Goal: Book appointment/travel/reservation

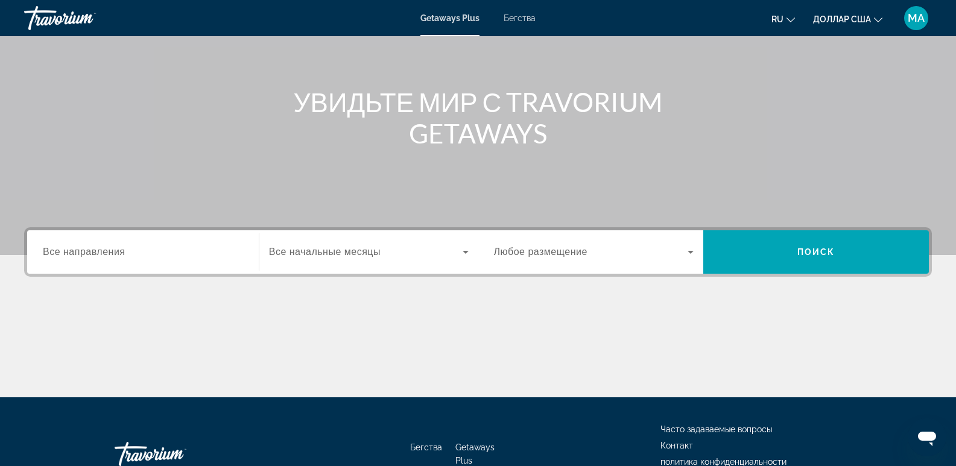
scroll to position [186, 0]
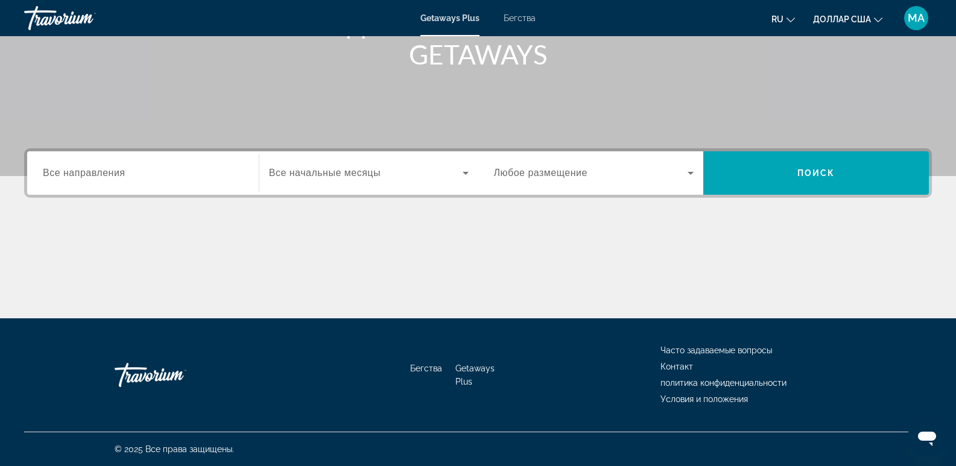
click at [85, 176] on font "Все направления" at bounding box center [84, 173] width 83 height 10
click at [85, 176] on input "Место назначения Все направления" at bounding box center [143, 173] width 200 height 14
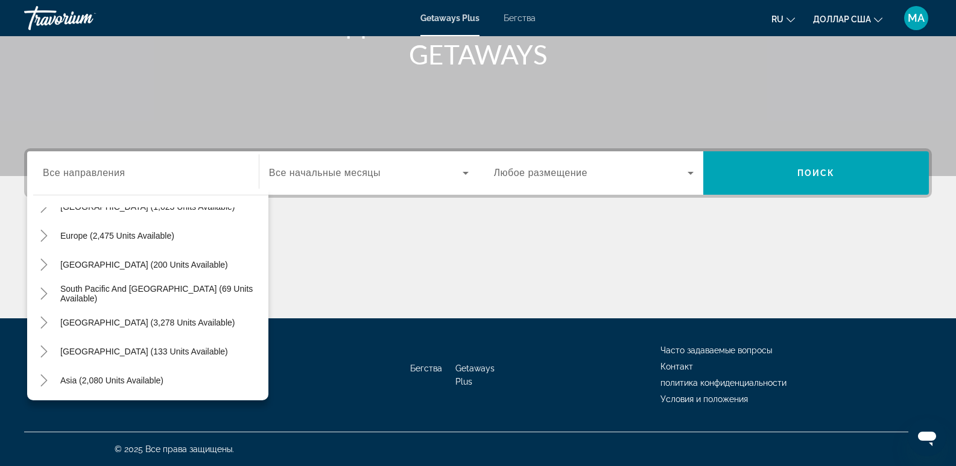
scroll to position [141, 0]
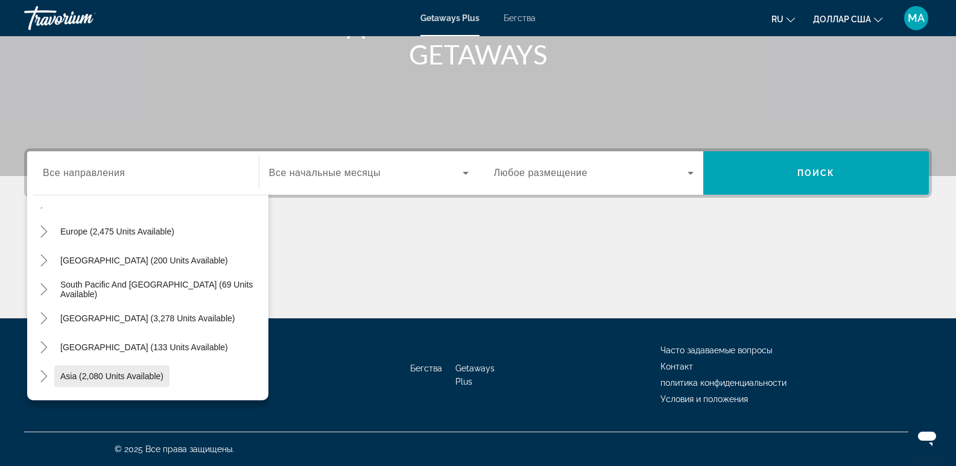
click at [138, 374] on span "Asia (2,080 units available)" at bounding box center [111, 376] width 103 height 10
type input "**********"
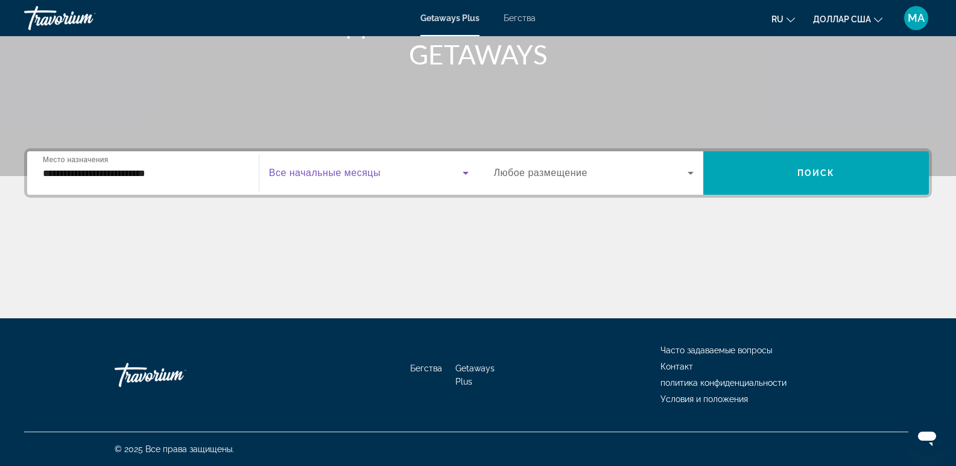
click at [396, 174] on span "Виджет поиска" at bounding box center [366, 173] width 194 height 14
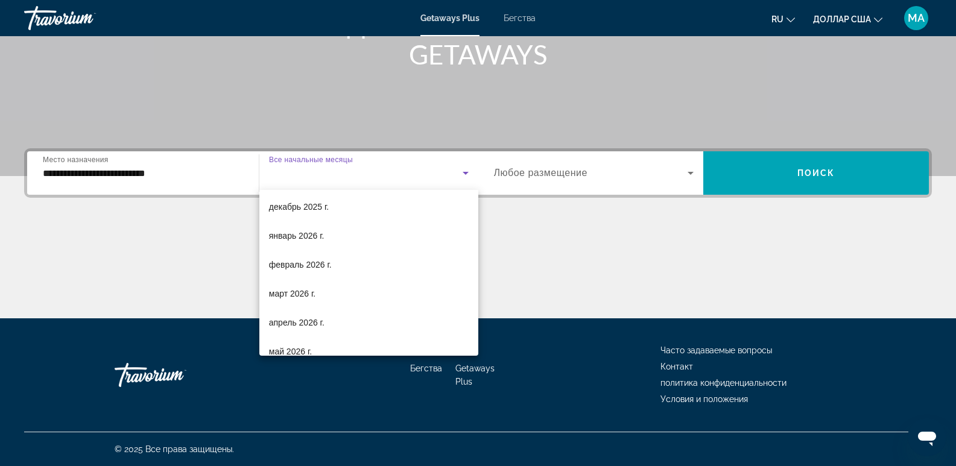
scroll to position [121, 0]
click at [297, 266] on font "февраль 2026 г." at bounding box center [300, 262] width 63 height 10
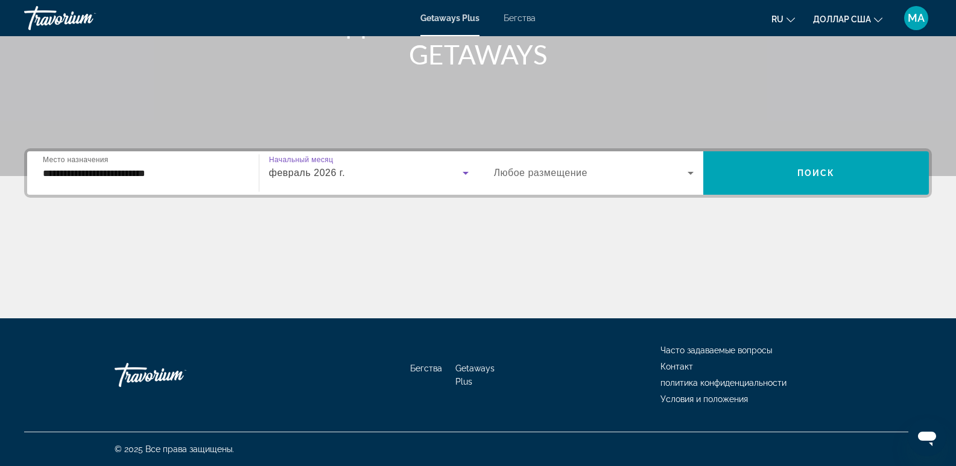
click at [690, 176] on icon "Виджет поиска" at bounding box center [690, 173] width 14 height 14
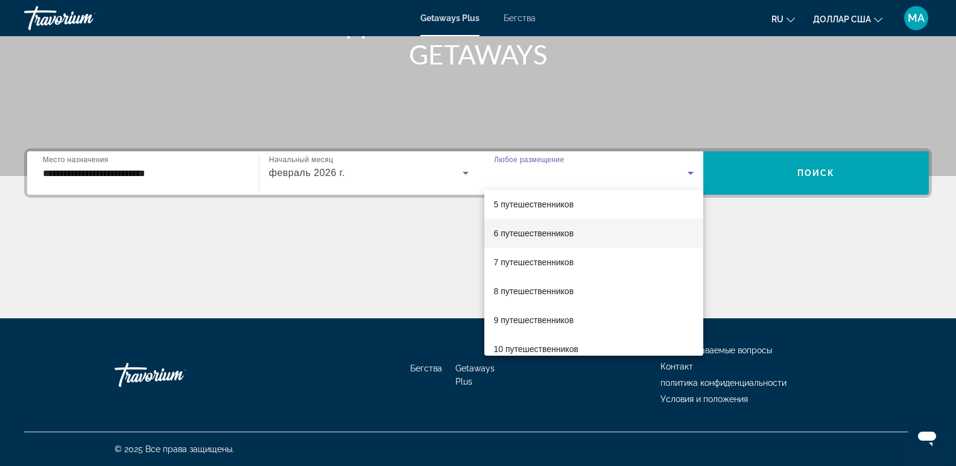
click at [509, 235] on font "6 путешественников" at bounding box center [534, 234] width 80 height 10
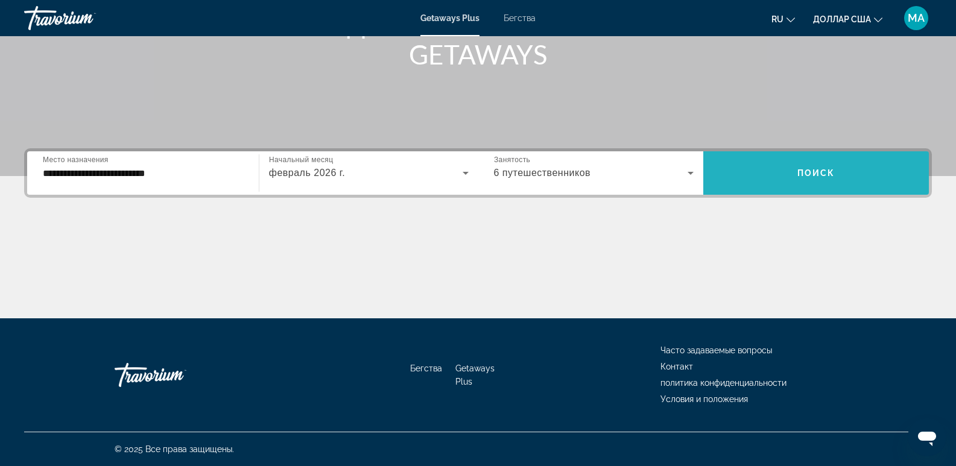
click at [784, 175] on span "Виджет поиска" at bounding box center [816, 173] width 226 height 29
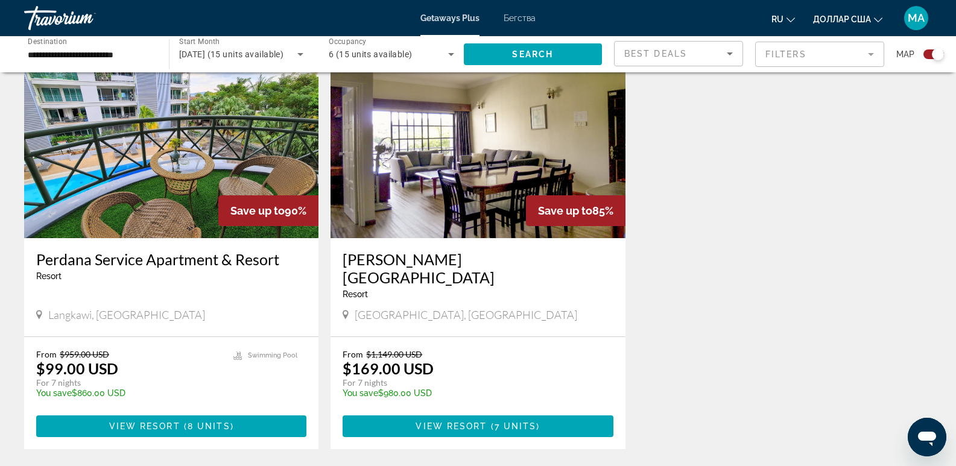
scroll to position [422, 0]
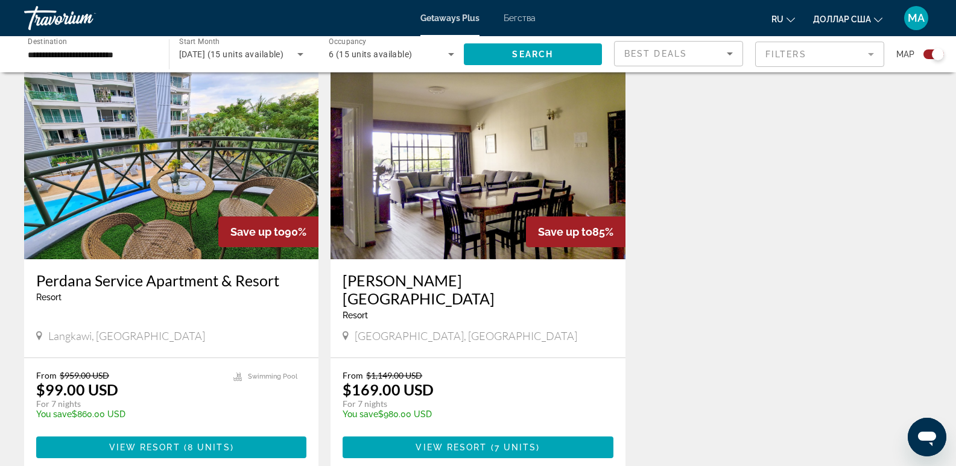
click at [182, 164] on img "Основное содержание" at bounding box center [171, 162] width 294 height 193
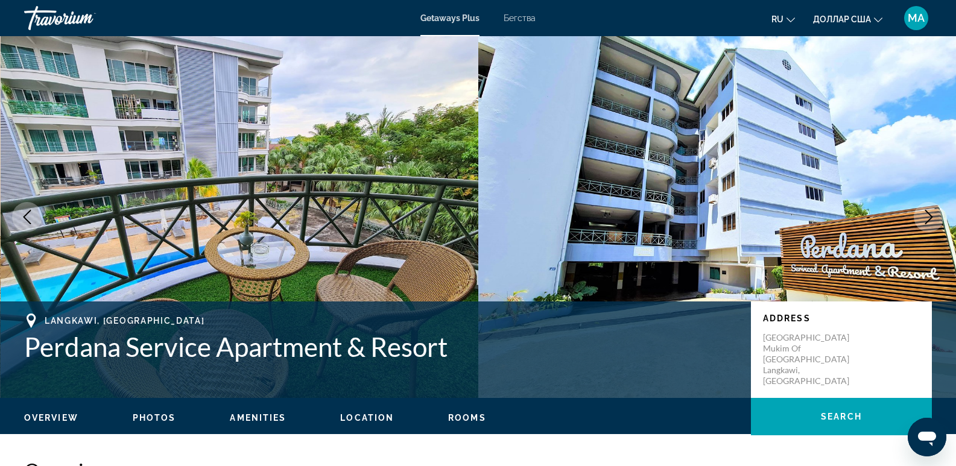
click at [929, 211] on icon "Next image" at bounding box center [928, 217] width 14 height 14
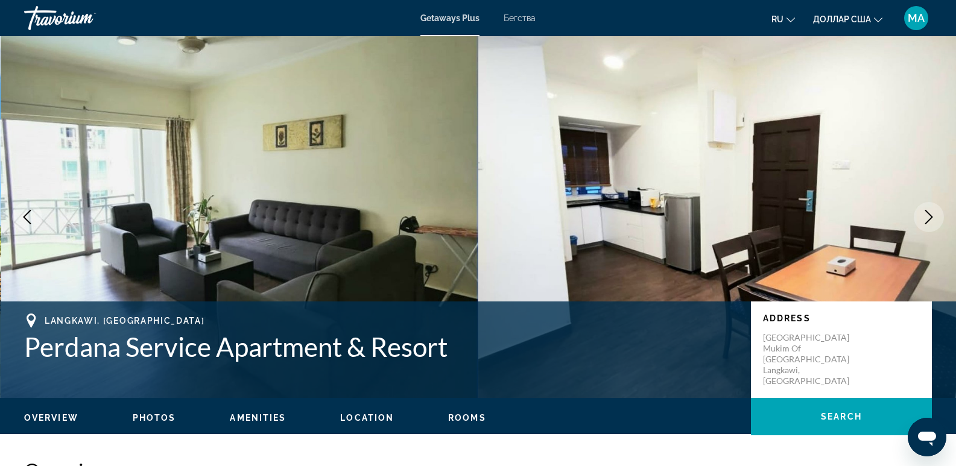
click at [931, 215] on icon "Next image" at bounding box center [928, 217] width 14 height 14
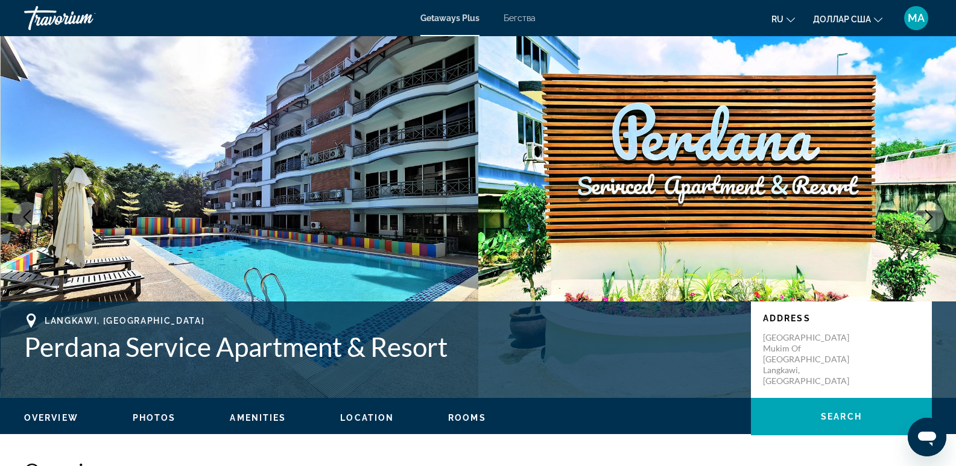
click at [931, 215] on icon "Next image" at bounding box center [928, 217] width 14 height 14
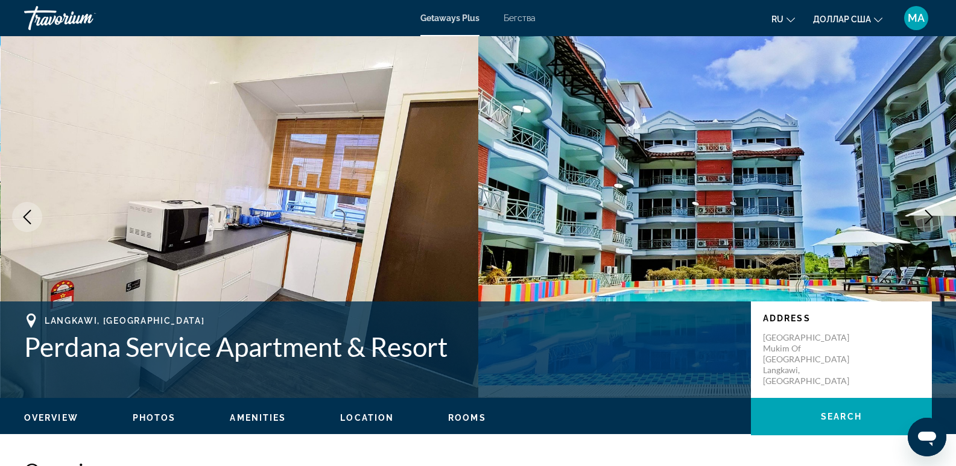
click at [931, 215] on icon "Next image" at bounding box center [928, 217] width 14 height 14
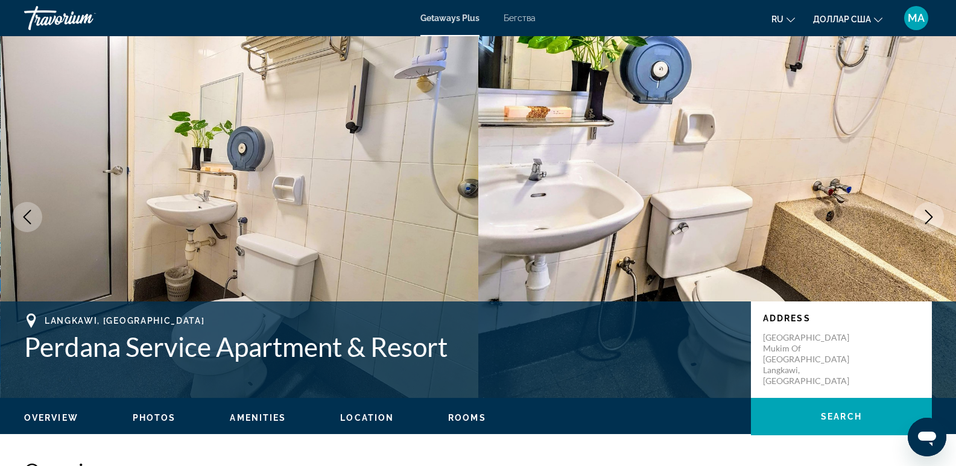
click at [931, 215] on icon "Next image" at bounding box center [928, 217] width 14 height 14
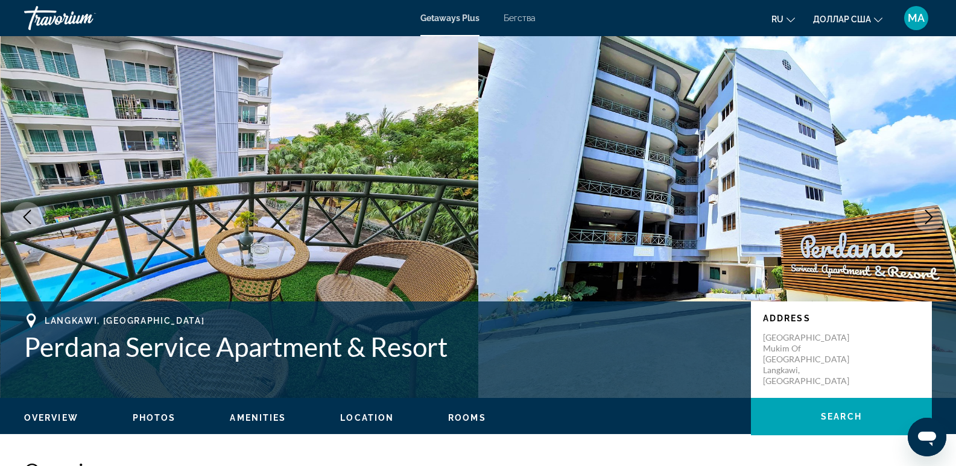
click at [931, 215] on icon "Next image" at bounding box center [928, 217] width 14 height 14
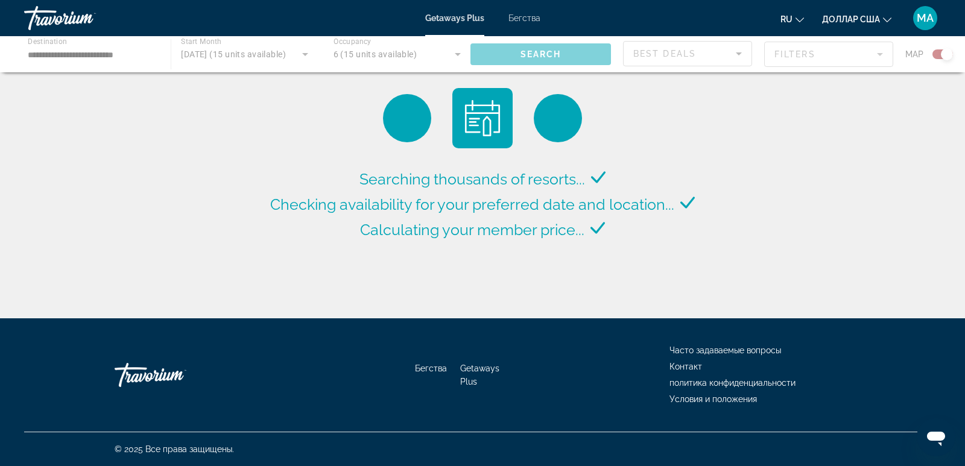
click at [363, 54] on div "Основное содержание" at bounding box center [482, 54] width 965 height 36
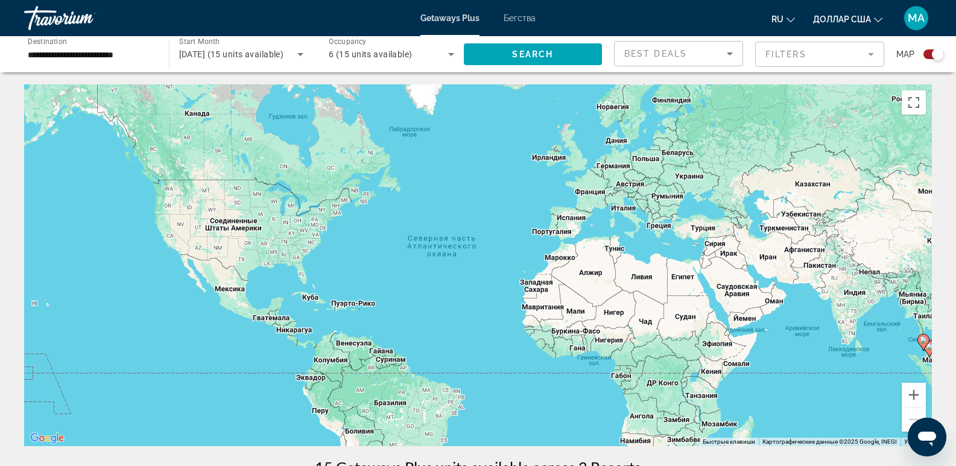
click at [450, 55] on icon "Search widget" at bounding box center [451, 54] width 6 height 3
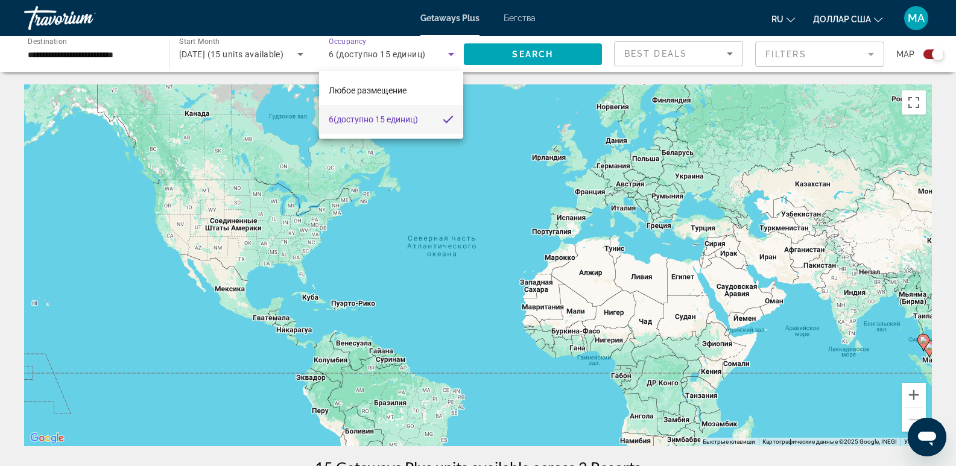
drag, startPoint x: 338, startPoint y: 151, endPoint x: 341, endPoint y: 121, distance: 30.3
click at [339, 148] on div at bounding box center [478, 233] width 956 height 466
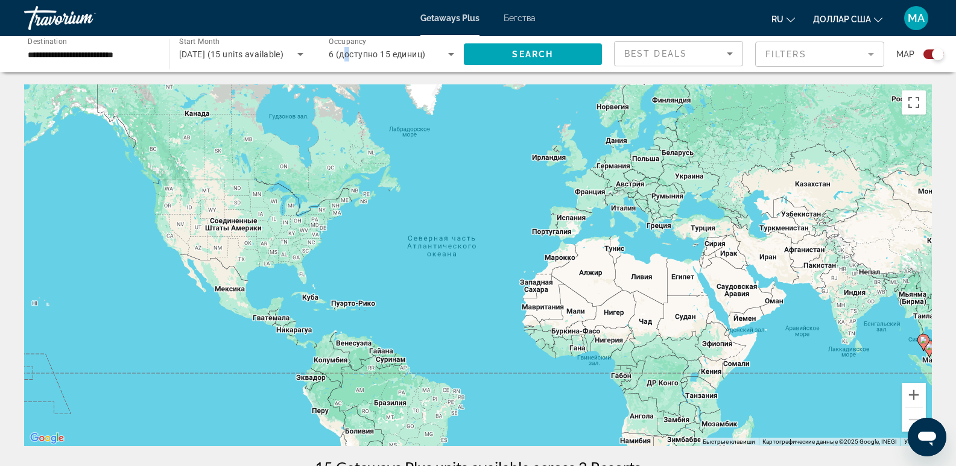
click at [347, 55] on span "6 (доступно 15 единиц)" at bounding box center [377, 54] width 97 height 10
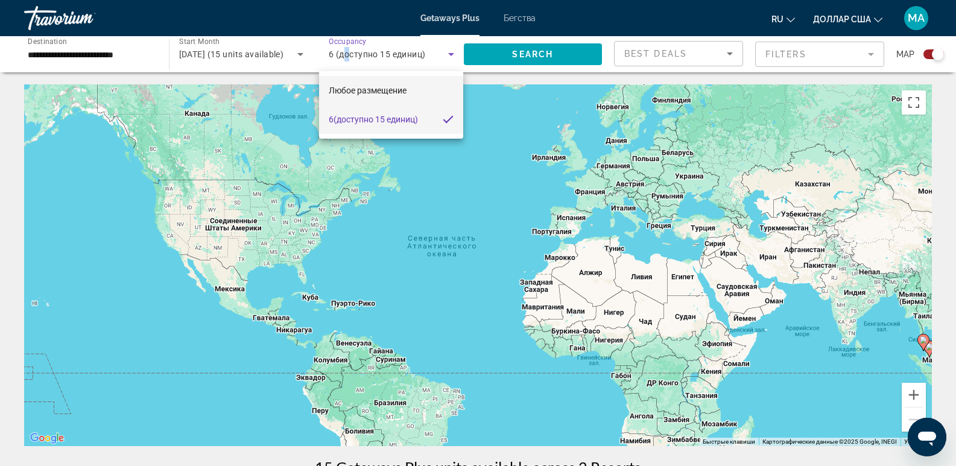
click at [347, 91] on font "Любое размещение" at bounding box center [368, 91] width 78 height 10
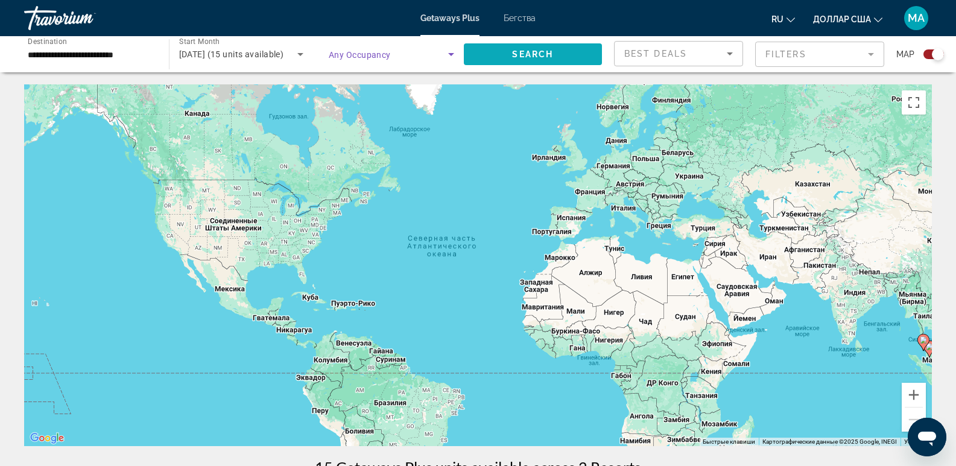
click at [528, 52] on span "Search" at bounding box center [532, 54] width 41 height 10
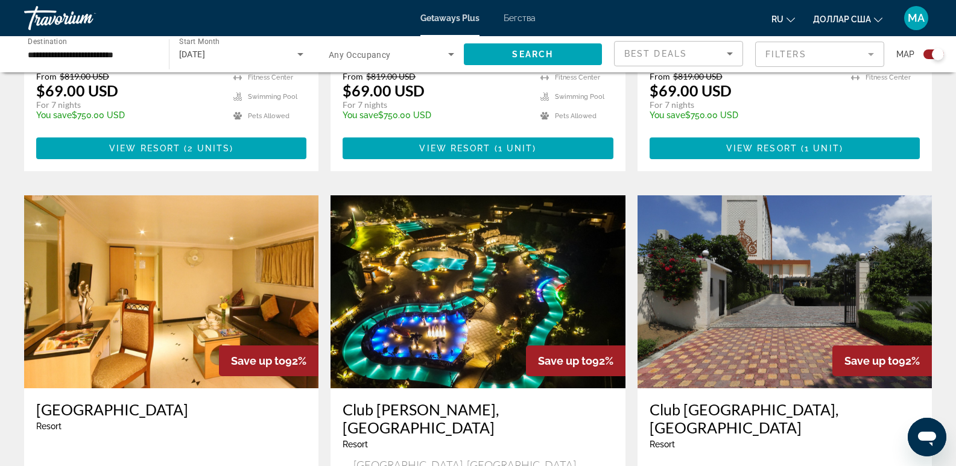
scroll to position [1869, 0]
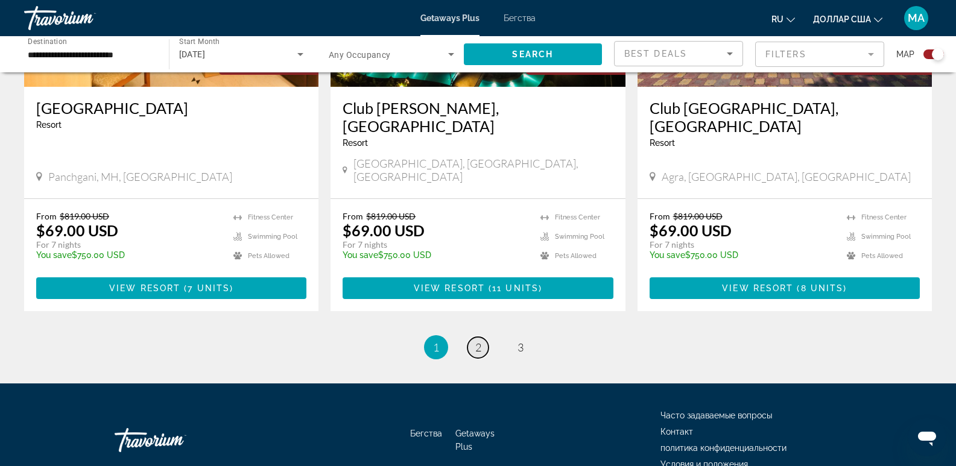
click at [484, 337] on link "page 2" at bounding box center [477, 347] width 21 height 21
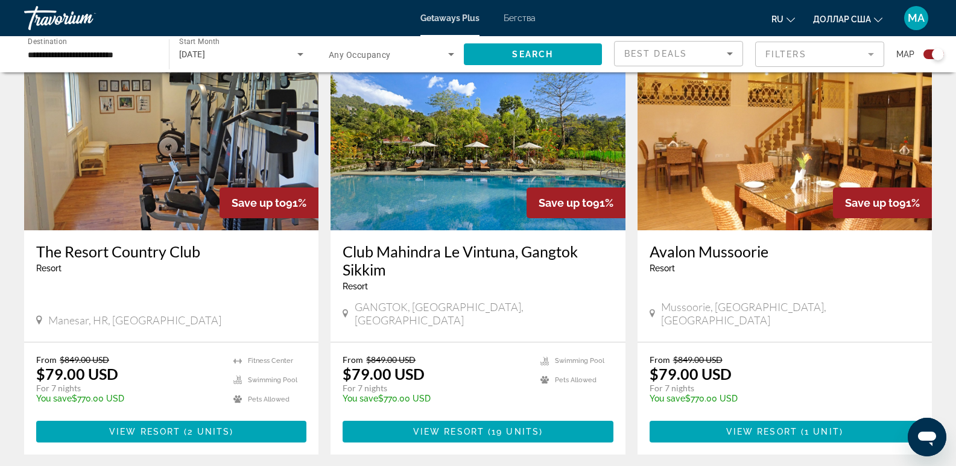
scroll to position [1895, 0]
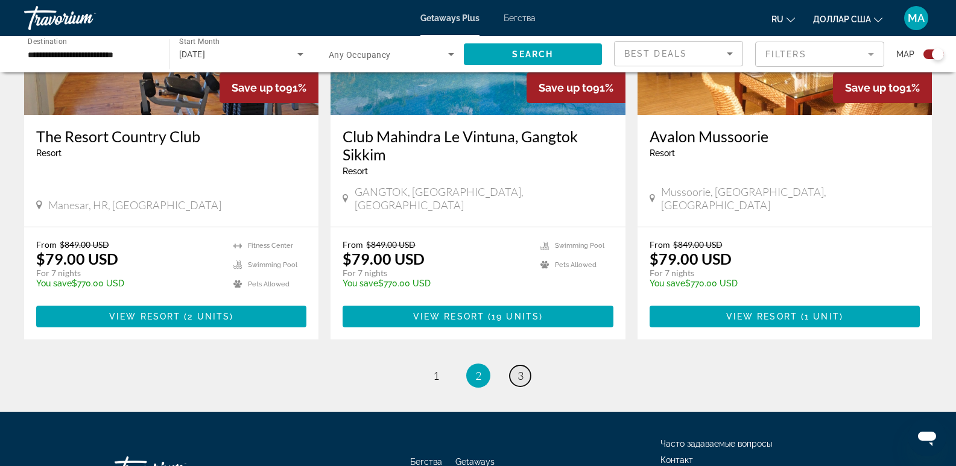
click at [520, 369] on span "3" at bounding box center [520, 375] width 6 height 13
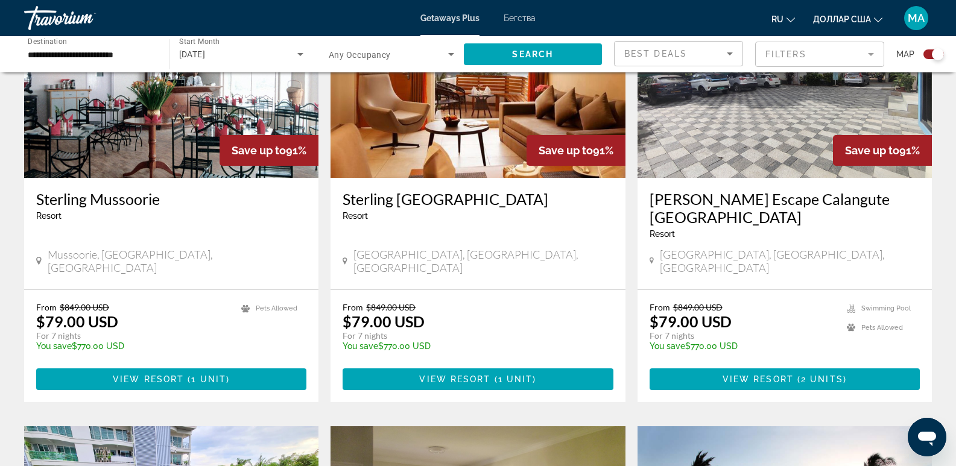
scroll to position [478, 0]
